Goal: Transaction & Acquisition: Purchase product/service

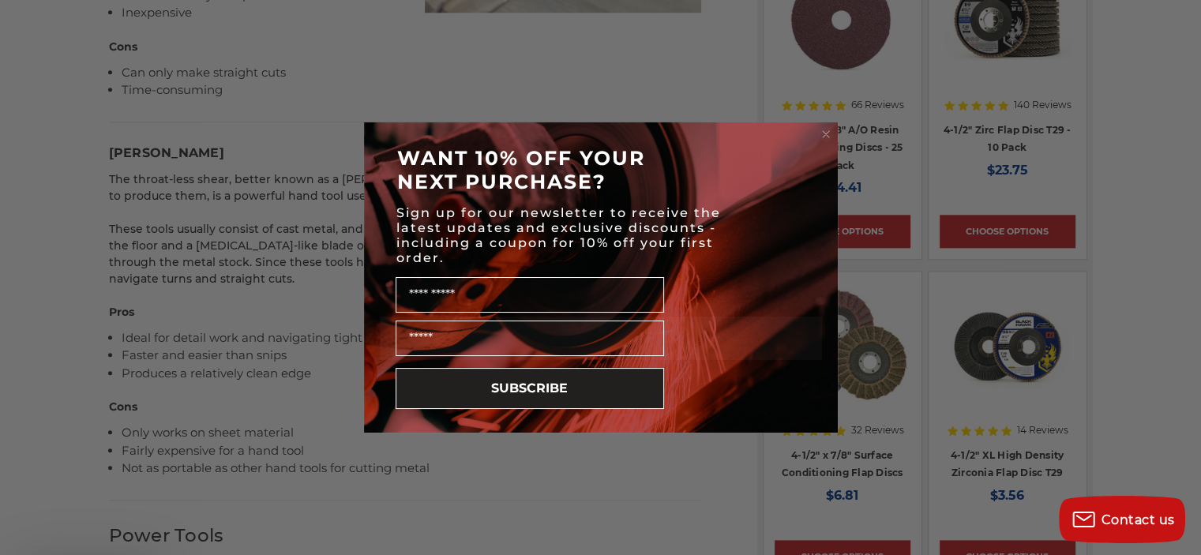
scroll to position [1800, 0]
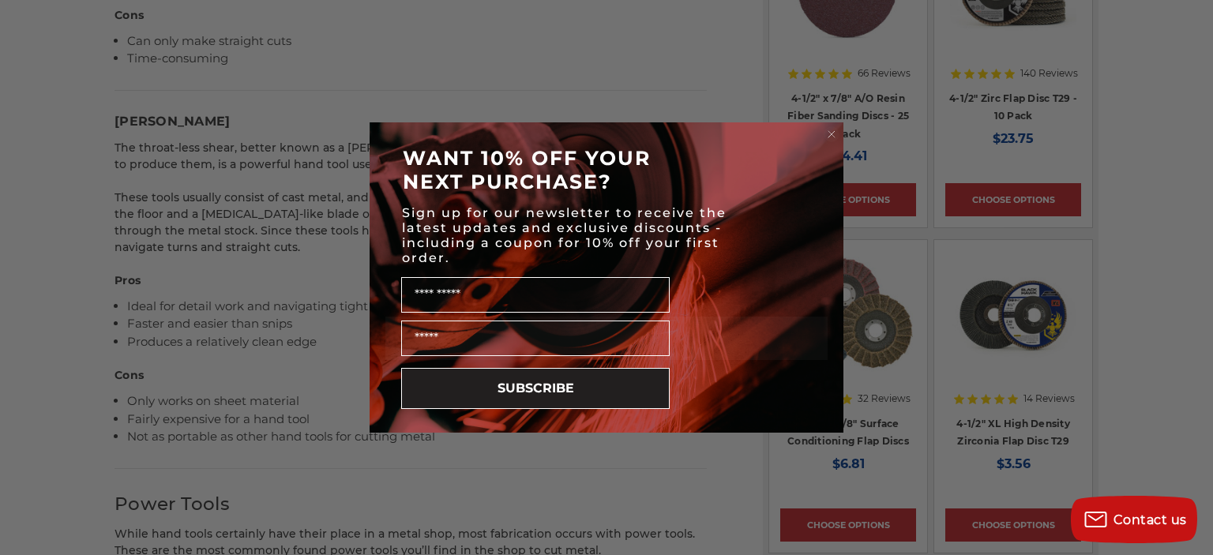
click at [832, 128] on circle "Close dialog" at bounding box center [832, 134] width 15 height 15
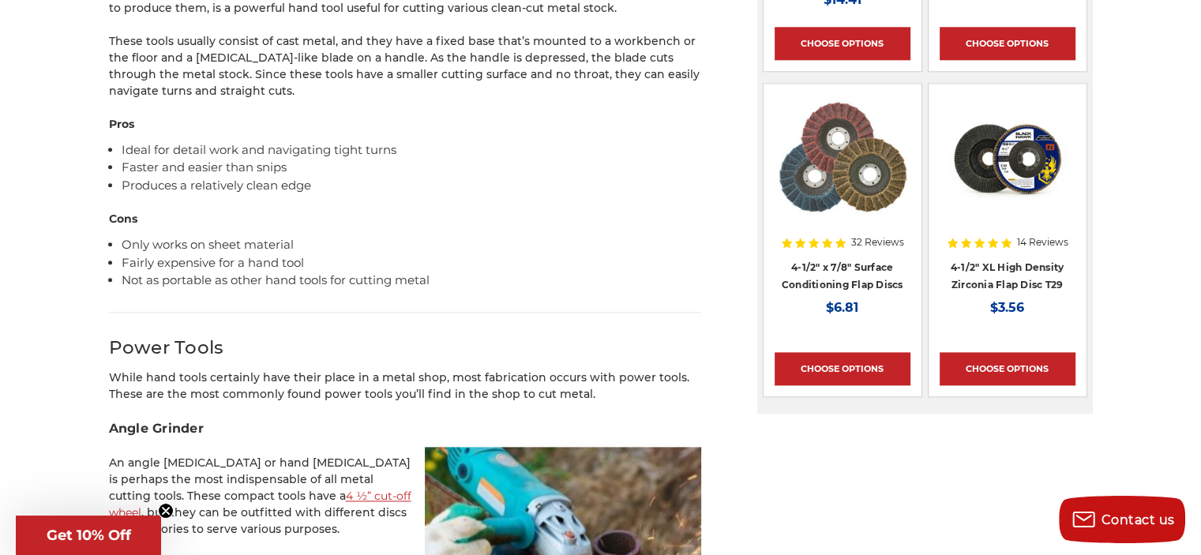
scroll to position [1958, 0]
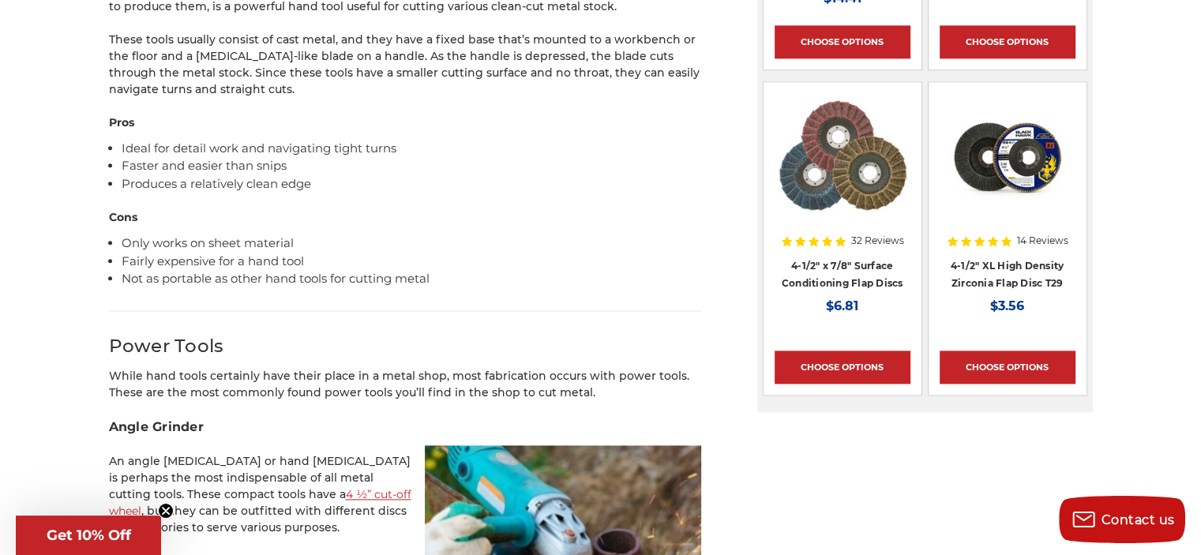
drag, startPoint x: 161, startPoint y: 511, endPoint x: 209, endPoint y: 506, distance: 47.6
click at [162, 511] on circle "Close teaser" at bounding box center [166, 511] width 15 height 15
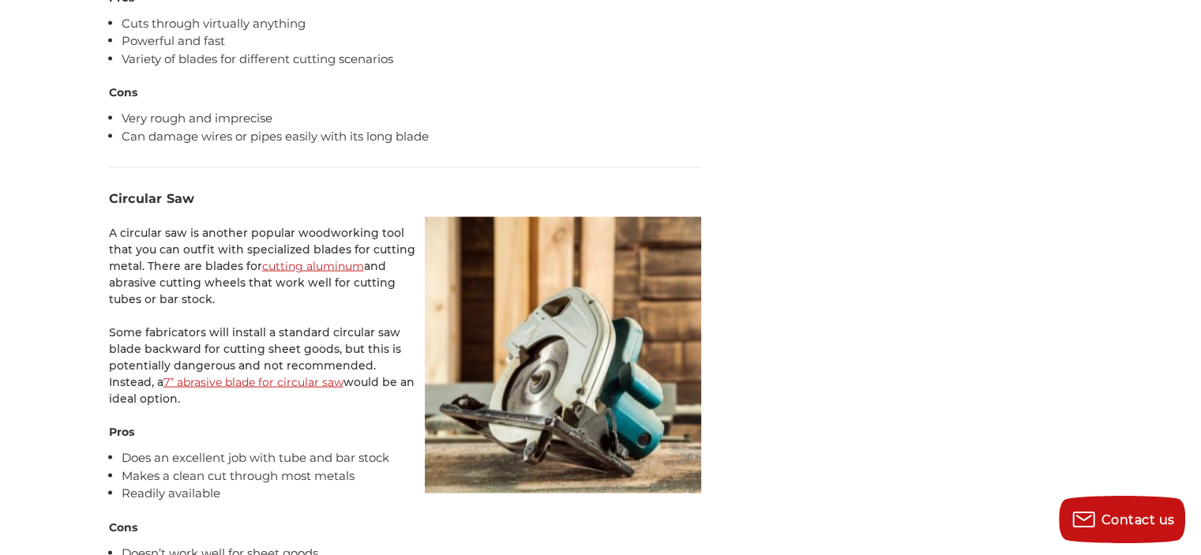
scroll to position [3190, 0]
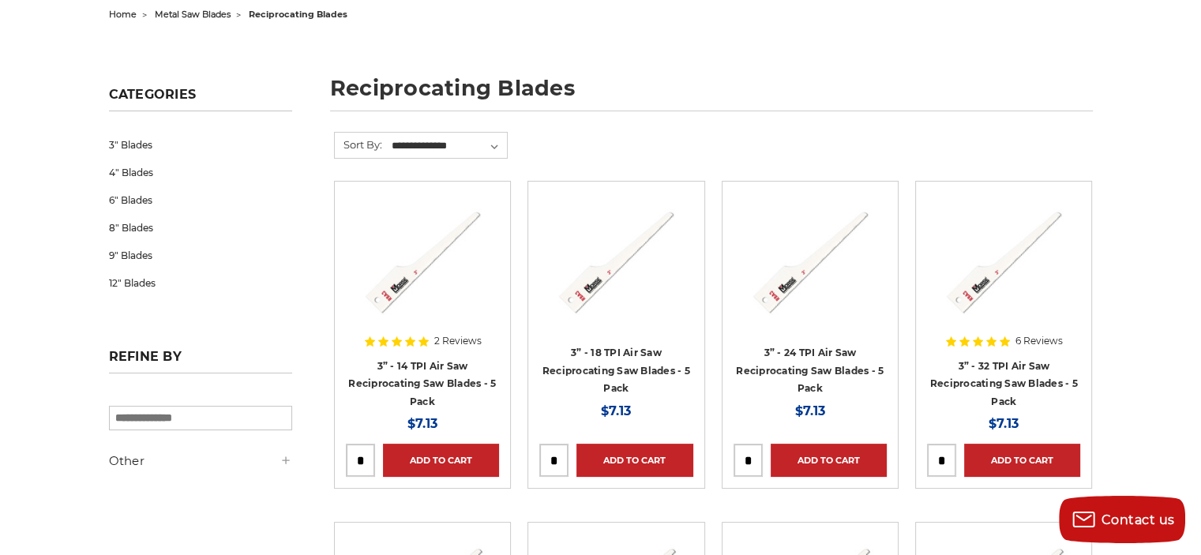
scroll to position [190, 0]
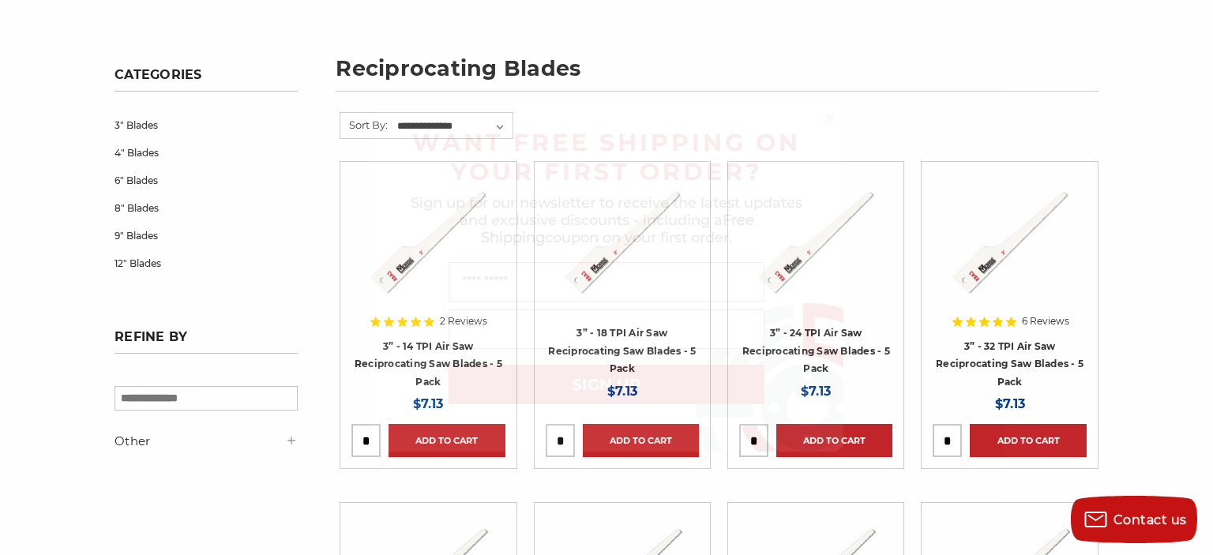
click at [830, 122] on circle "Close dialog" at bounding box center [829, 118] width 15 height 15
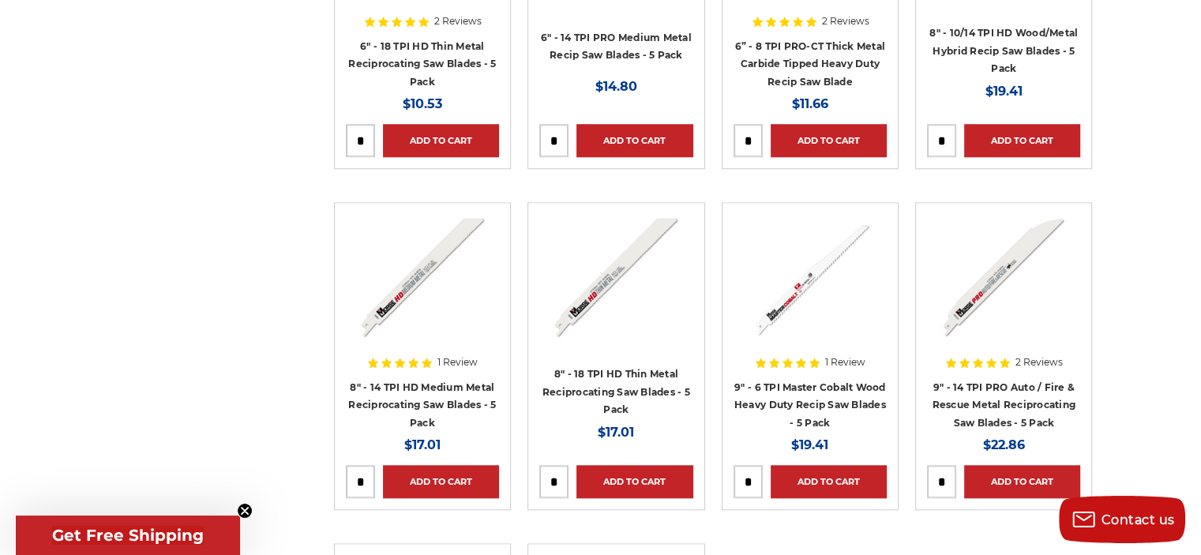
scroll to position [1517, 0]
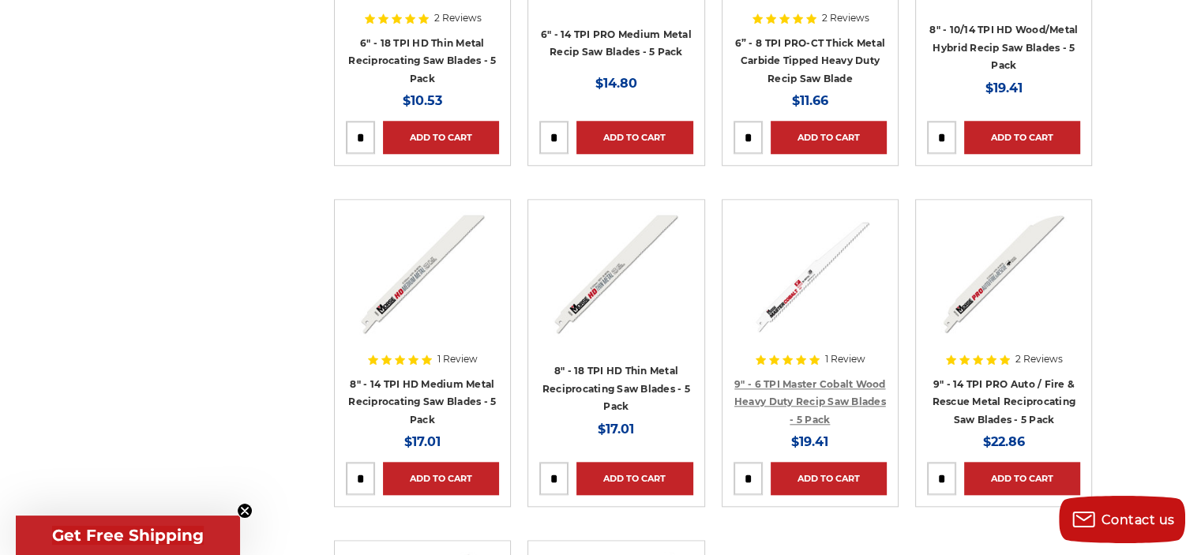
click at [816, 378] on link "9" - 6 TPI Master Cobalt Wood Heavy Duty Recip Saw Blades - 5 Pack" at bounding box center [811, 401] width 152 height 47
